Goal: Task Accomplishment & Management: Use online tool/utility

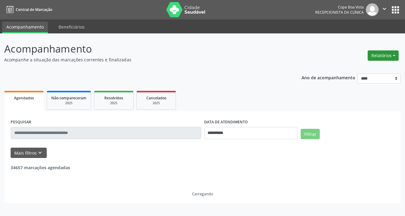
click at [379, 56] on button "Relatórios" at bounding box center [383, 55] width 31 height 10
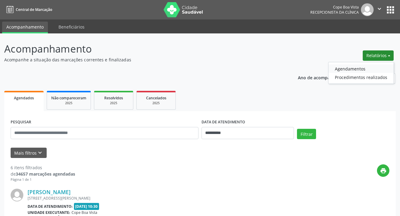
click at [351, 68] on link "Agendamentos" at bounding box center [361, 68] width 65 height 8
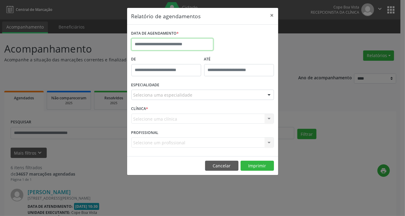
click at [173, 49] on body "**********" at bounding box center [202, 108] width 405 height 216
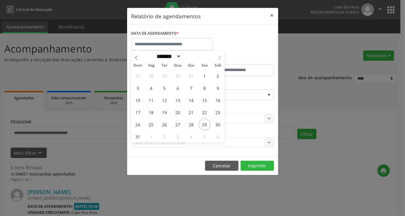
click at [219, 56] on icon at bounding box center [219, 57] width 4 height 4
select select "*"
click at [154, 76] on span "1" at bounding box center [151, 76] width 12 height 12
type input "**********"
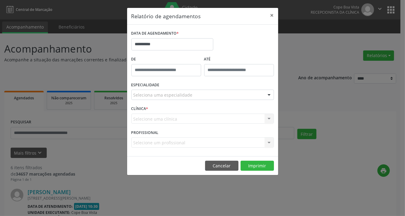
click at [154, 76] on div "De" at bounding box center [166, 68] width 73 height 26
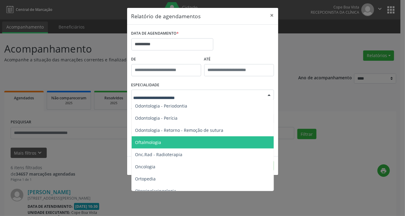
scroll to position [819, 0]
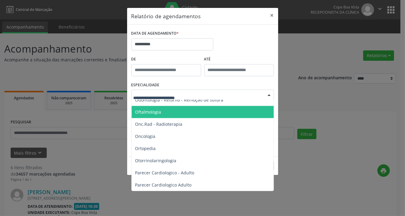
click at [177, 112] on span "Oftalmologia" at bounding box center [203, 112] width 143 height 12
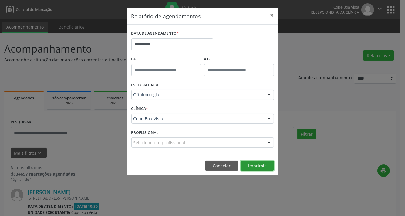
click at [258, 164] on button "Imprimir" at bounding box center [256, 165] width 33 height 10
click at [251, 163] on button "Imprimir" at bounding box center [256, 165] width 33 height 10
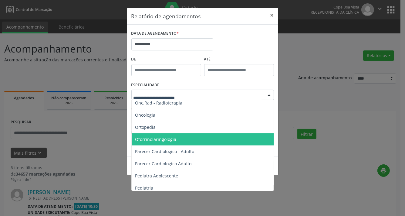
scroll to position [849, 0]
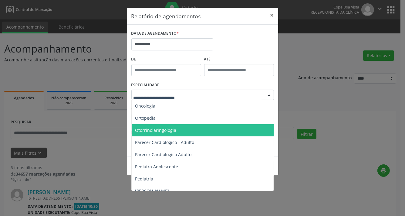
click at [187, 135] on span "Otorrinolaringologia" at bounding box center [203, 130] width 143 height 12
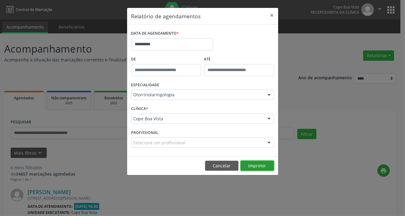
click at [258, 167] on button "Imprimir" at bounding box center [256, 165] width 33 height 10
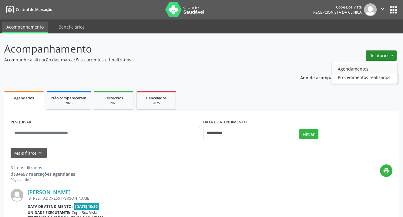
click at [372, 67] on link "Agendamentos" at bounding box center [363, 68] width 65 height 8
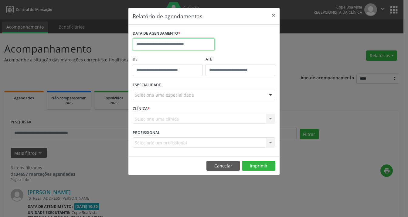
click at [204, 46] on body "**********" at bounding box center [204, 108] width 408 height 217
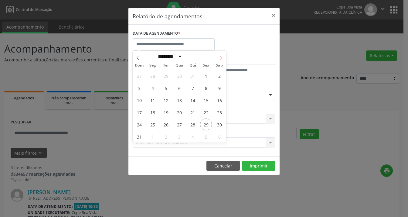
click at [217, 61] on span at bounding box center [221, 56] width 10 height 10
select select "*"
click at [149, 78] on span "1" at bounding box center [152, 76] width 12 height 12
type input "**********"
click at [149, 78] on span "1" at bounding box center [152, 76] width 12 height 12
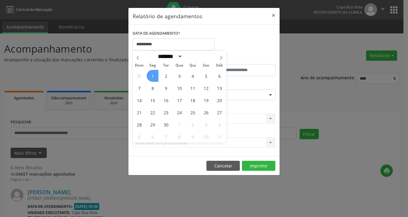
click at [149, 78] on div "De" at bounding box center [167, 68] width 73 height 26
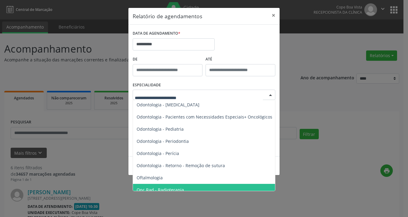
scroll to position [789, 0]
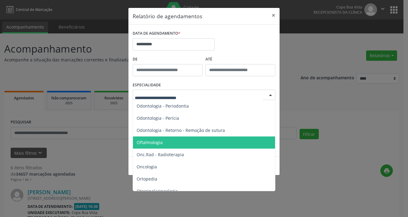
click at [167, 144] on span "Oftalmologia" at bounding box center [204, 142] width 143 height 12
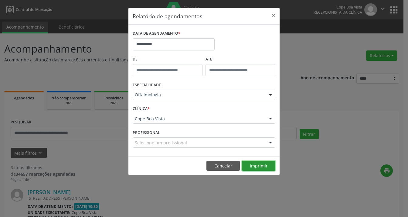
click at [251, 163] on button "Imprimir" at bounding box center [258, 165] width 33 height 10
